Goal: Transaction & Acquisition: Subscribe to service/newsletter

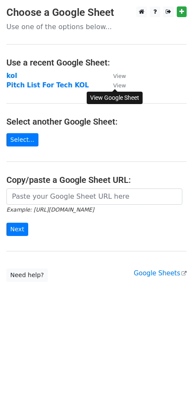
click at [116, 86] on small "View" at bounding box center [119, 85] width 13 height 6
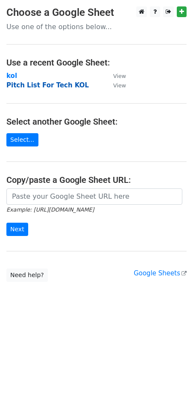
click at [55, 88] on strong "Pitch List For Tech KOL" at bounding box center [47, 85] width 83 height 8
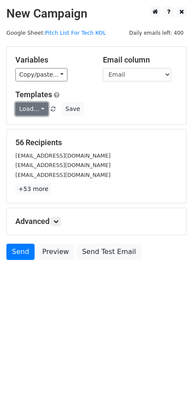
click at [41, 112] on link "Load..." at bounding box center [31, 108] width 33 height 13
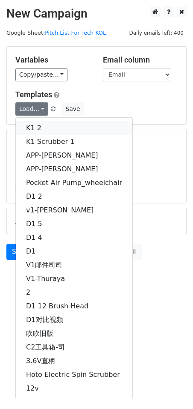
click at [49, 130] on link "K1 2" at bounding box center [74, 128] width 117 height 14
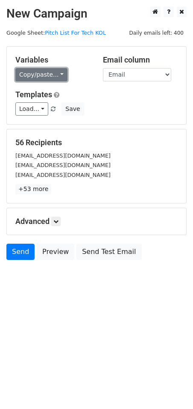
click at [60, 76] on link "Copy/paste..." at bounding box center [41, 74] width 52 height 13
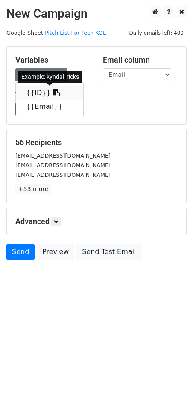
click at [53, 92] on icon at bounding box center [56, 92] width 7 height 7
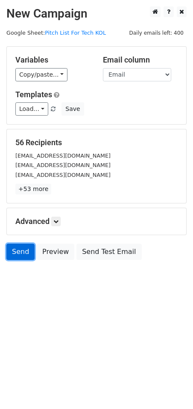
click at [19, 251] on link "Send" at bounding box center [20, 252] width 28 height 16
